Goal: Navigation & Orientation: Go to known website

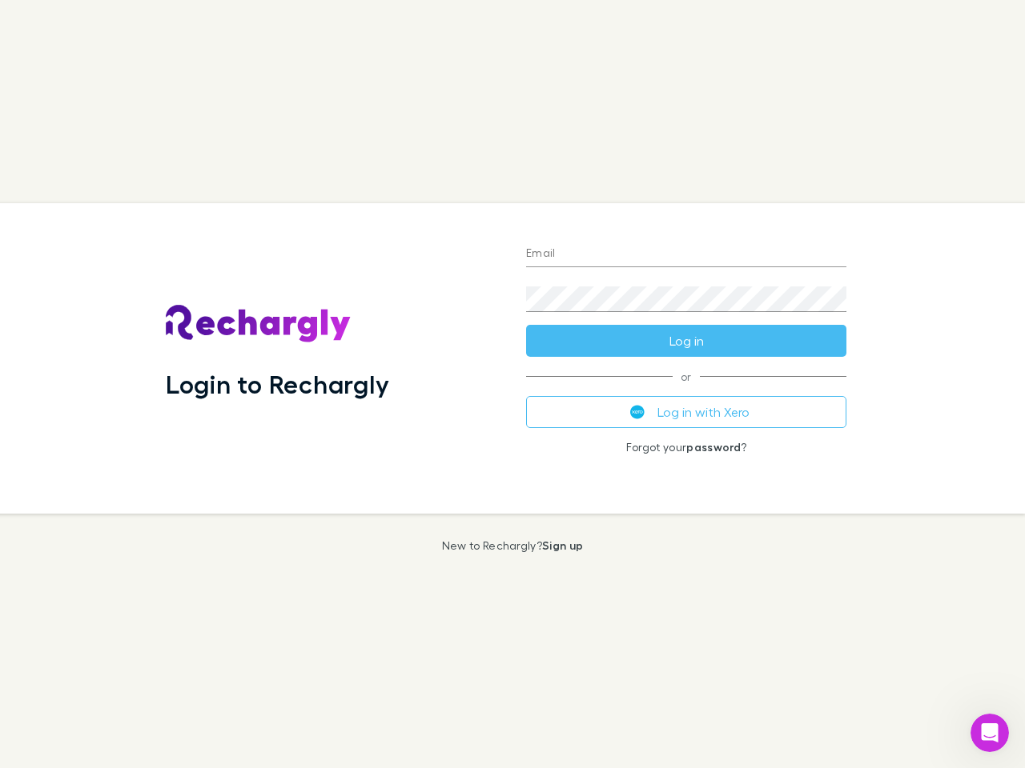
click at [512, 384] on div "Login to Rechargly" at bounding box center [333, 358] width 360 height 311
click at [686, 255] on input "Email" at bounding box center [686, 255] width 320 height 26
click at [686, 341] on form "Email Password Log in" at bounding box center [686, 293] width 320 height 128
click at [686, 412] on div "Email Password Log in or Log in with Xero Forgot your password ?" at bounding box center [686, 358] width 346 height 311
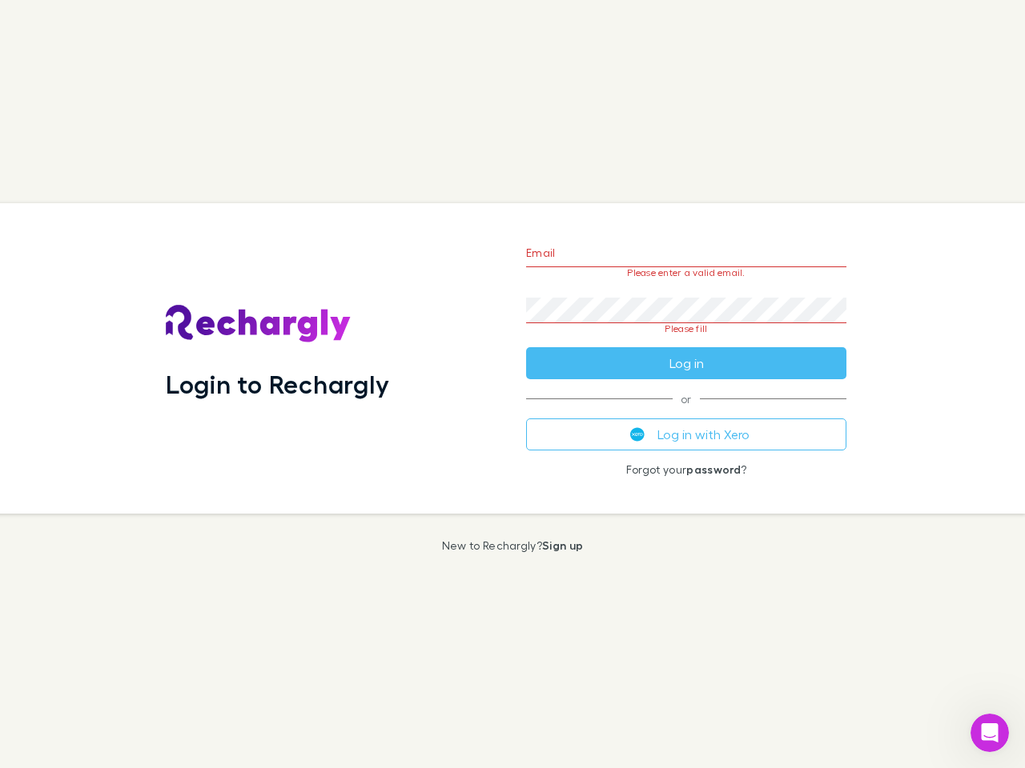
click at [989, 733] on icon "Open Intercom Messenger" at bounding box center [990, 733] width 26 height 26
